Goal: Task Accomplishment & Management: Manage account settings

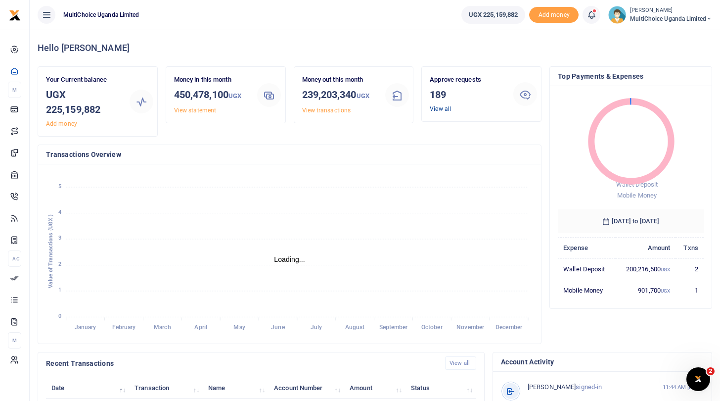
click at [434, 109] on link "View all" at bounding box center [440, 108] width 21 height 7
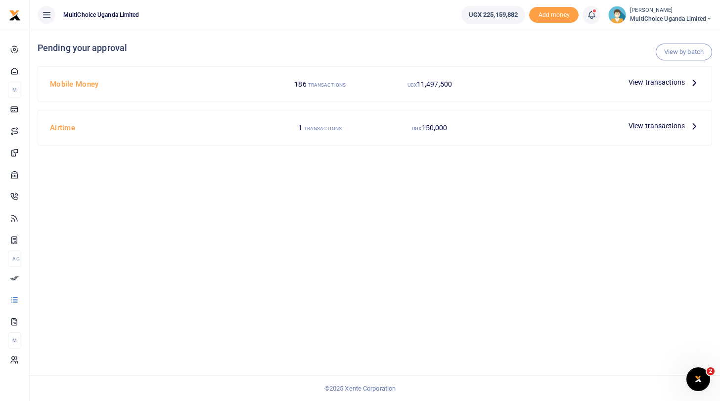
click at [638, 81] on span "View transactions" at bounding box center [657, 82] width 56 height 11
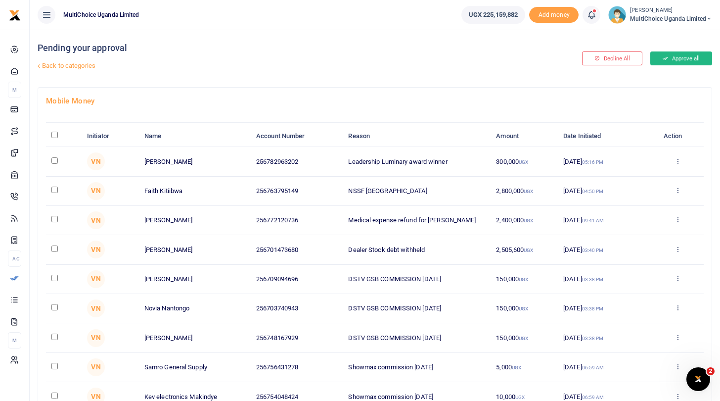
click at [673, 55] on button "Approve all" at bounding box center [681, 58] width 62 height 14
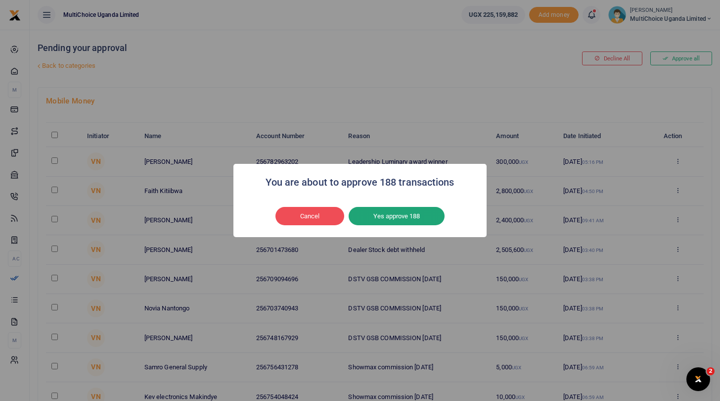
click at [411, 216] on button "Yes approve 188" at bounding box center [397, 216] width 96 height 19
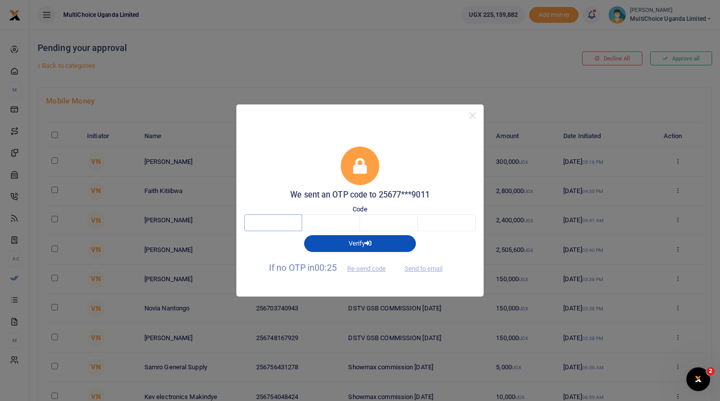
click at [281, 224] on input "text" at bounding box center [273, 222] width 58 height 17
click at [418, 267] on button "Send to email" at bounding box center [423, 268] width 55 height 17
click at [286, 223] on input "text" at bounding box center [273, 222] width 58 height 17
type input "1"
type input "2"
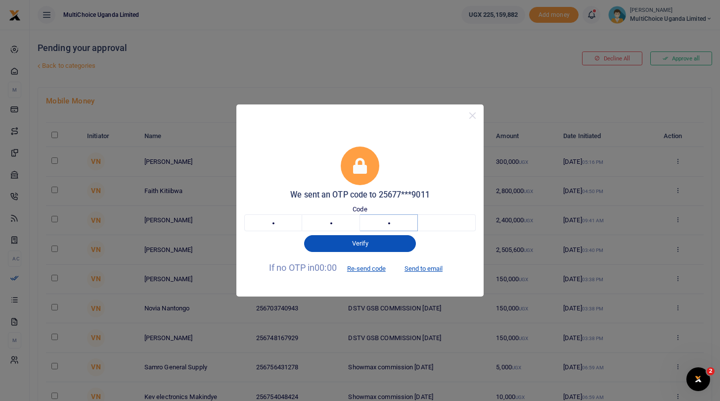
type input "3"
type input "7"
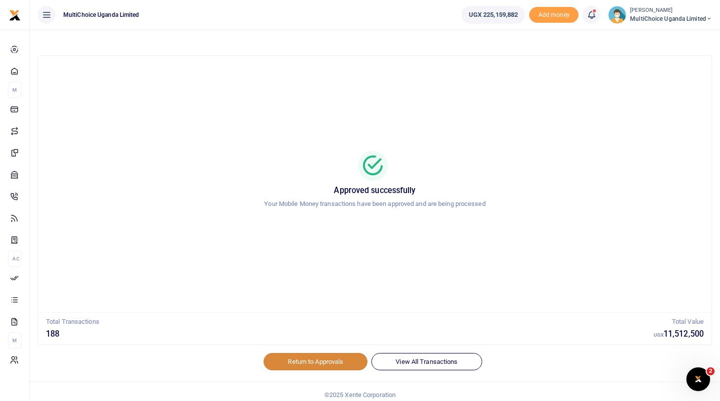
click at [306, 362] on link "Return to Approvals" at bounding box center [316, 361] width 104 height 17
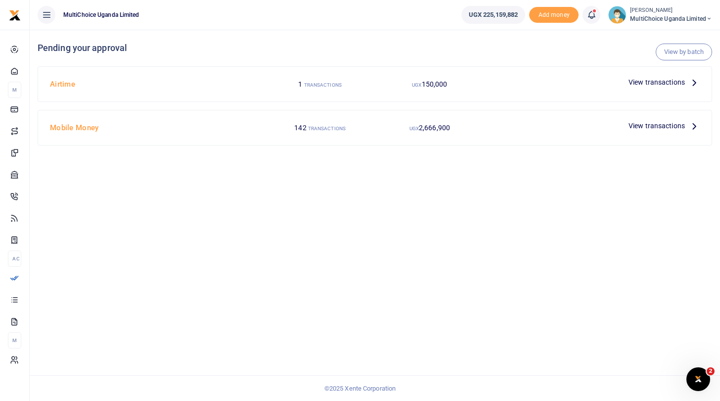
click at [635, 82] on span "View transactions" at bounding box center [657, 82] width 56 height 11
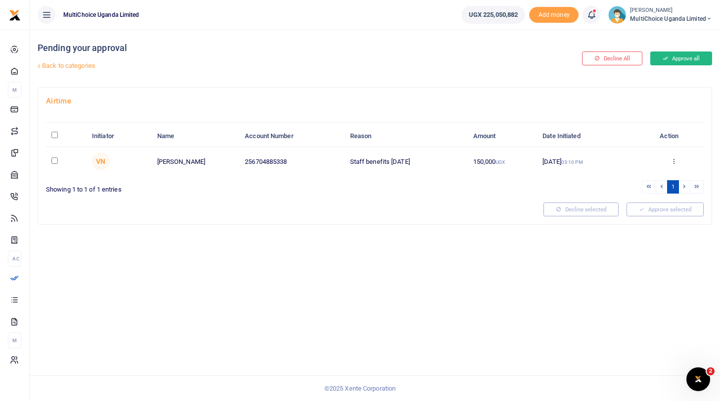
click at [677, 55] on button "Approve all" at bounding box center [681, 58] width 62 height 14
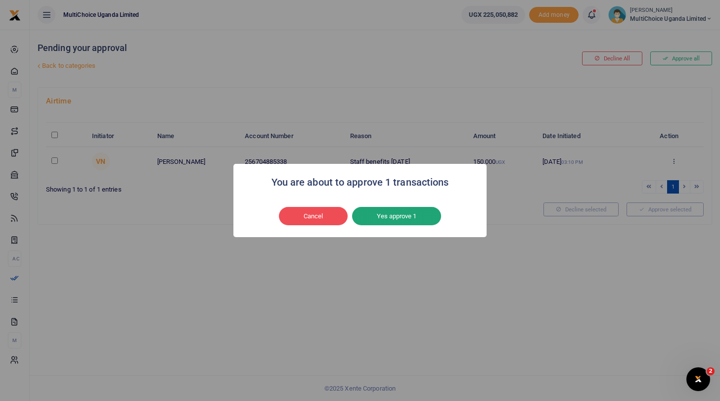
click at [408, 220] on button "Yes approve 1" at bounding box center [396, 216] width 89 height 19
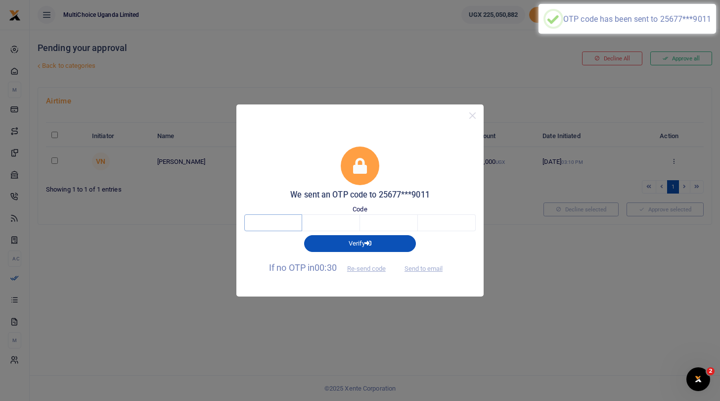
click at [288, 223] on input "text" at bounding box center [273, 222] width 58 height 17
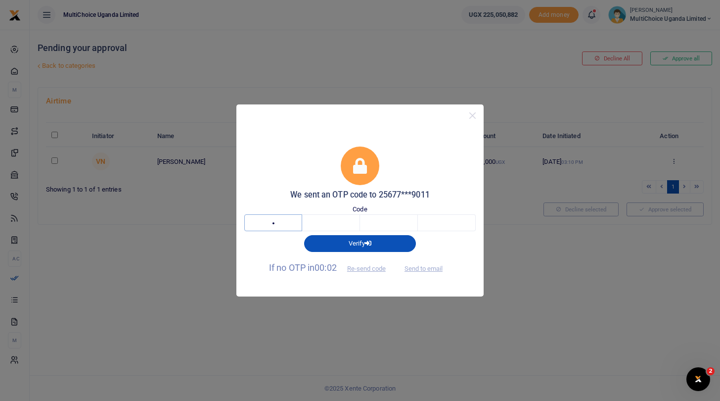
type input "3"
type input "4"
type input "8"
type input "5"
click at [435, 268] on button "Send to email" at bounding box center [423, 268] width 55 height 17
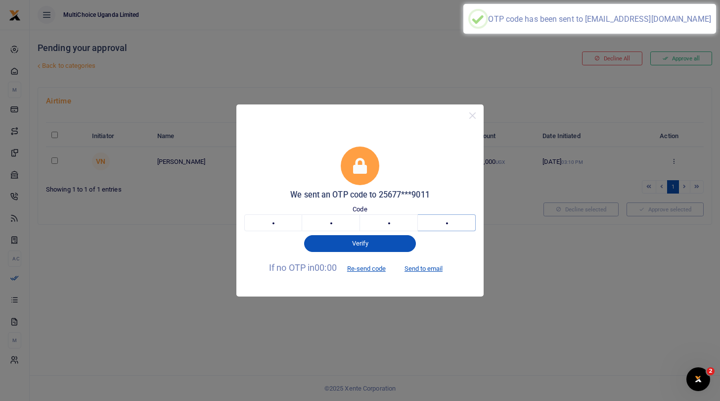
click at [455, 222] on input "5" at bounding box center [447, 222] width 58 height 17
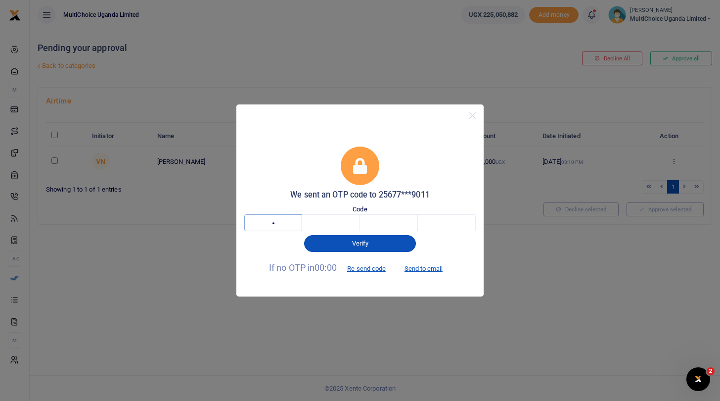
type input "2"
type input "6"
type input "4"
type input "6"
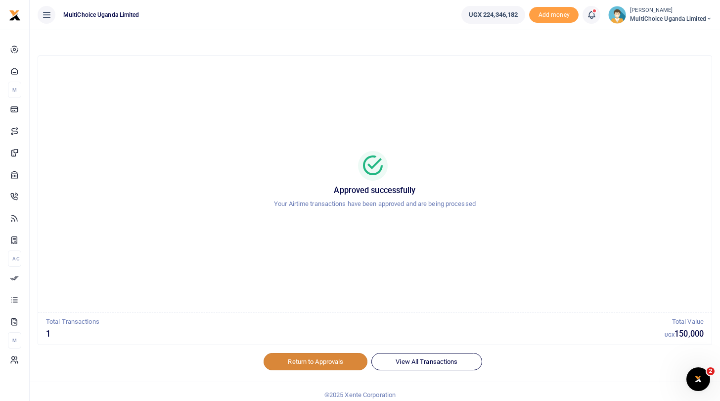
click at [318, 364] on link "Return to Approvals" at bounding box center [316, 361] width 104 height 17
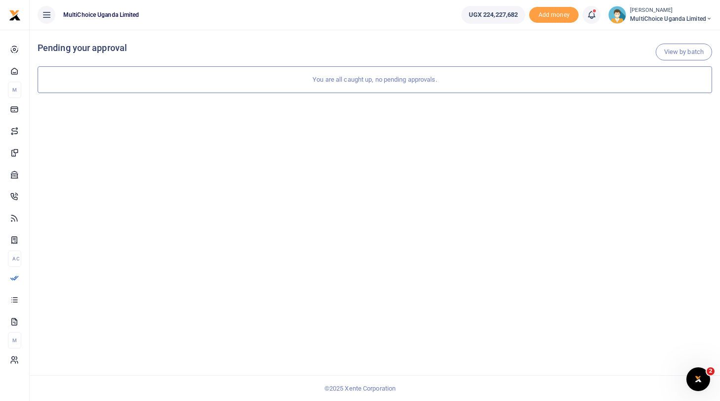
click at [644, 16] on span "MultiChoice Uganda Limited" at bounding box center [671, 18] width 82 height 9
click at [655, 39] on link "Switch accounts" at bounding box center [674, 36] width 78 height 14
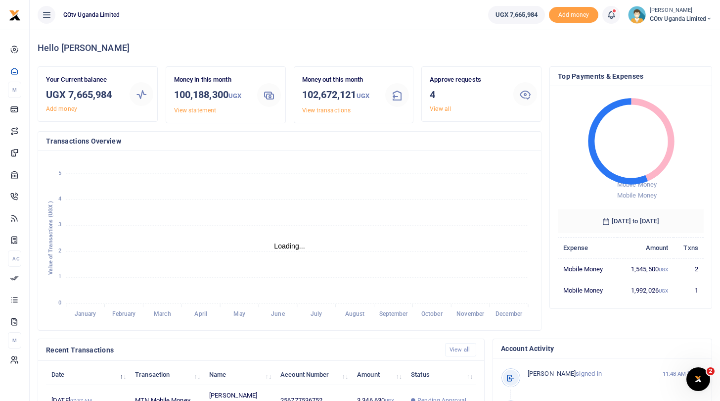
scroll to position [0, 0]
click at [441, 109] on link "View all" at bounding box center [440, 108] width 21 height 7
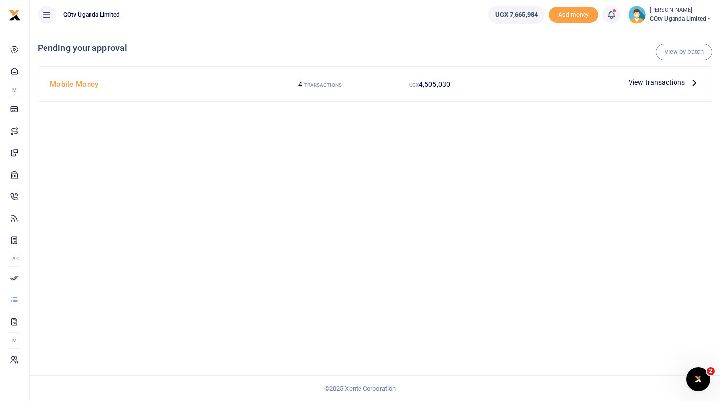
click at [445, 84] on span "4,505,030" at bounding box center [434, 84] width 31 height 8
click at [670, 79] on span "View transactions" at bounding box center [657, 82] width 56 height 11
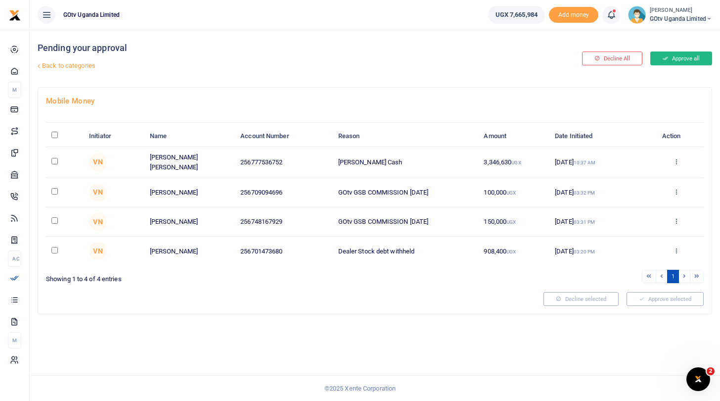
click at [681, 57] on button "Approve all" at bounding box center [681, 58] width 62 height 14
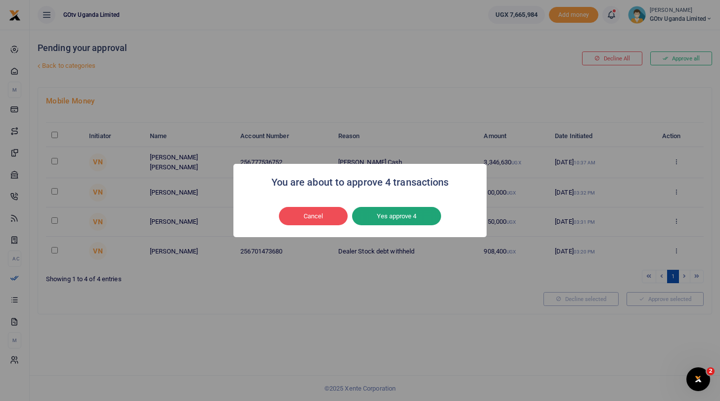
click at [423, 219] on button "Yes approve 4" at bounding box center [396, 216] width 89 height 19
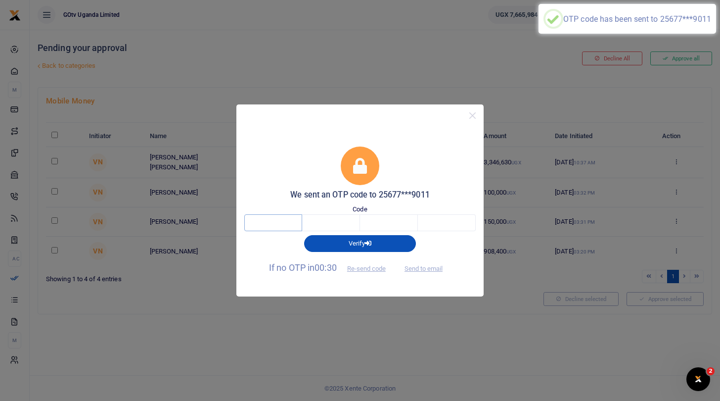
click at [280, 226] on input "text" at bounding box center [273, 222] width 58 height 17
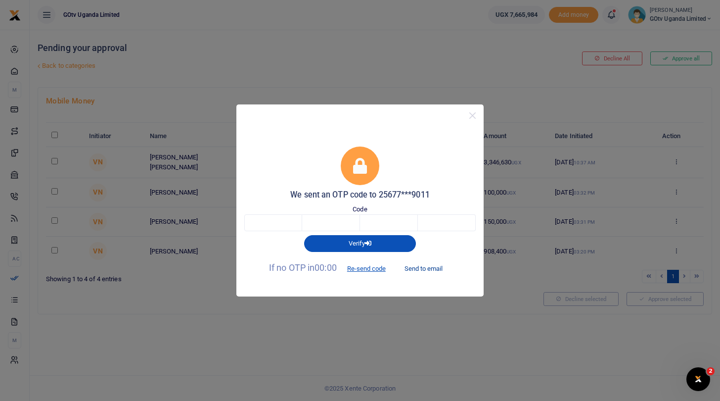
click at [426, 269] on button "Send to email" at bounding box center [423, 268] width 55 height 17
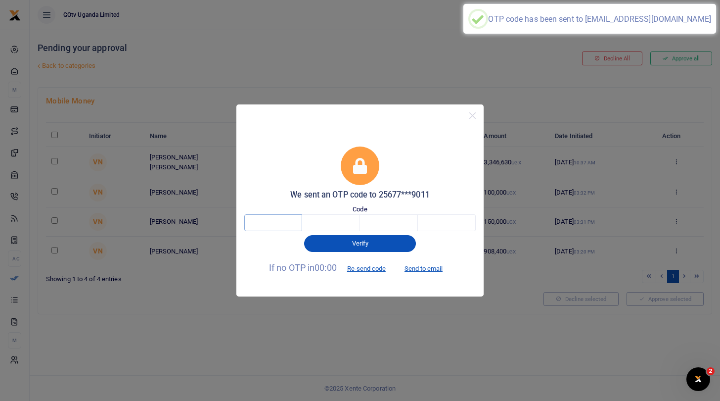
click at [267, 224] on input "text" at bounding box center [273, 222] width 58 height 17
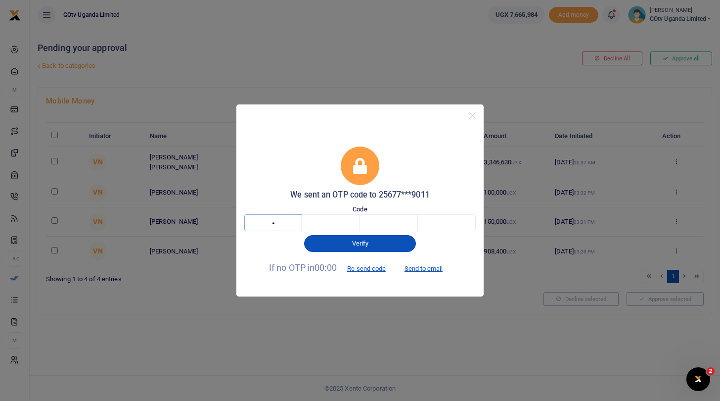
type input "3"
type input "0"
type input "7"
type input "5"
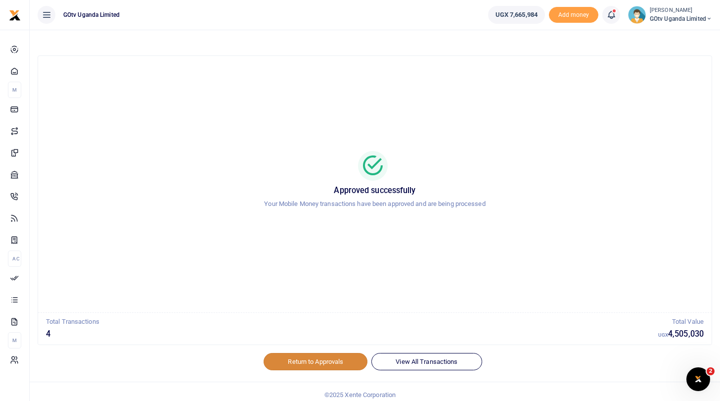
click at [310, 362] on link "Return to Approvals" at bounding box center [316, 361] width 104 height 17
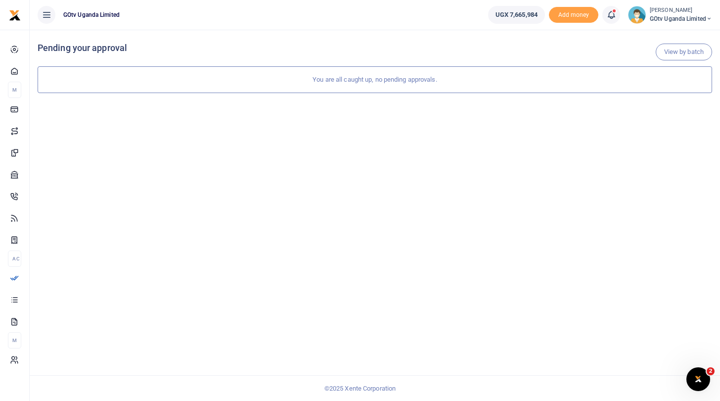
click at [660, 15] on span "GOtv Uganda Limited" at bounding box center [681, 18] width 62 height 9
click at [659, 30] on link "Switch accounts" at bounding box center [675, 36] width 78 height 14
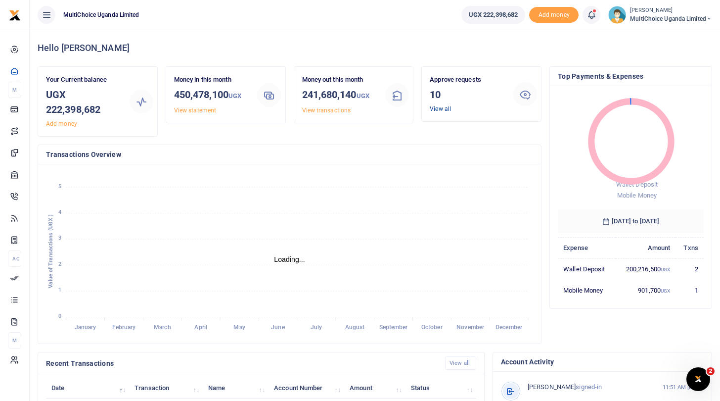
click at [444, 111] on link "View all" at bounding box center [440, 108] width 21 height 7
click at [434, 110] on link "View all" at bounding box center [440, 108] width 21 height 7
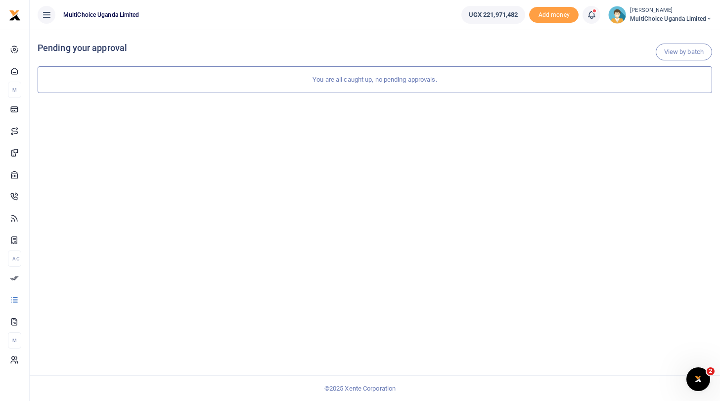
click at [669, 13] on small "[PERSON_NAME]" at bounding box center [671, 10] width 82 height 8
click at [665, 90] on link "Logout" at bounding box center [674, 91] width 78 height 14
